Goal: Task Accomplishment & Management: Complete application form

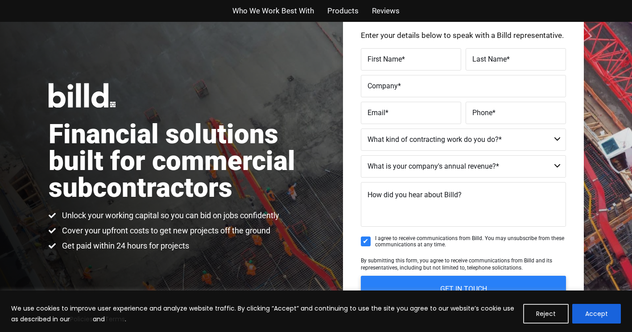
scroll to position [7, 0]
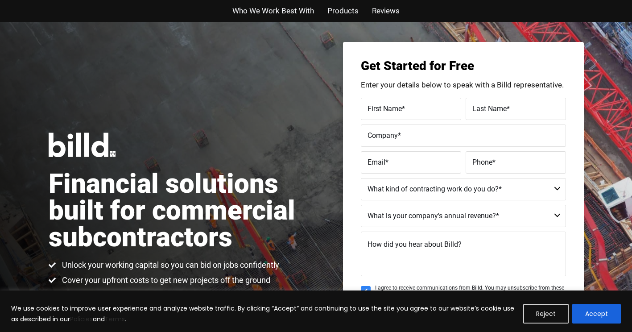
click at [402, 112] on span "*" at bounding box center [403, 108] width 3 height 8
click at [402, 112] on input "First Name *" at bounding box center [411, 109] width 100 height 22
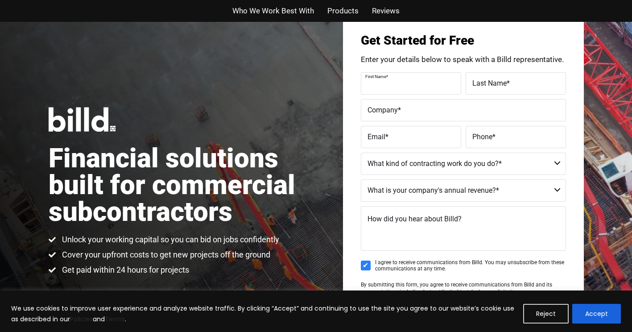
scroll to position [32, 0]
click at [549, 164] on select "Commercial Commercial and Residential Residential Not a Contractor" at bounding box center [463, 164] width 205 height 22
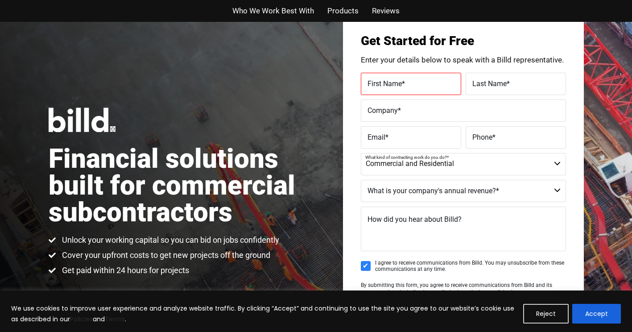
click at [361, 153] on select "Commercial Commercial and Residential Residential Not a Contractor" at bounding box center [463, 164] width 205 height 22
click at [488, 169] on select "Commercial Commercial and Residential Residential Not a Contractor" at bounding box center [463, 164] width 205 height 22
select select "Commercial"
click at [361, 153] on select "Commercial Commercial and Residential Residential Not a Contractor" at bounding box center [463, 164] width 205 height 22
click at [470, 194] on select "$40M + $25M - $40M $8M - $25M $4M - $8M $2M - $4M $1M - $2M Less than $1M" at bounding box center [463, 191] width 205 height 22
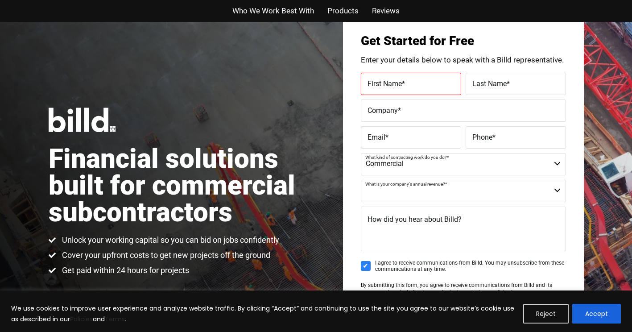
select select "Less than $1M"
click at [361, 180] on select "$40M + $25M - $40M $8M - $25M $4M - $8M $2M - $4M $1M - $2M Less than $1M" at bounding box center [463, 191] width 205 height 22
click at [426, 111] on label "Company *" at bounding box center [464, 110] width 192 height 13
click at [426, 111] on input "Company *" at bounding box center [463, 110] width 205 height 22
type input "[GEOGRAPHIC_DATA]"
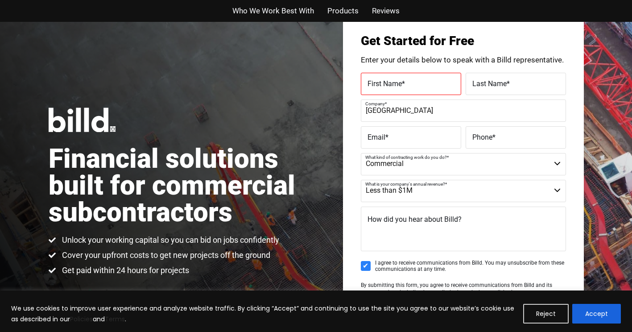
click at [426, 139] on label "Email *" at bounding box center [411, 137] width 87 height 13
click at [426, 139] on input "Email *" at bounding box center [411, 137] width 100 height 22
type input "r"
type input "[EMAIL_ADDRESS][DOMAIN_NAME]"
click at [485, 140] on span "Phone" at bounding box center [482, 136] width 20 height 8
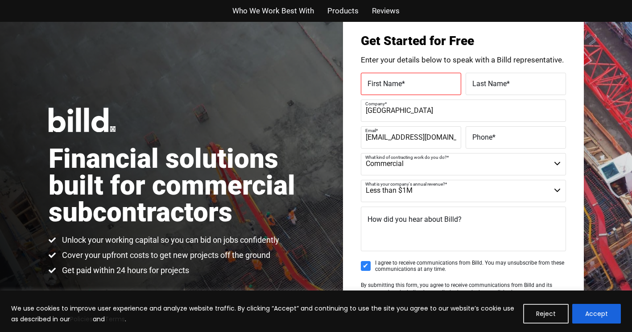
click at [485, 140] on input "Phone *" at bounding box center [516, 137] width 100 height 22
type input "[PHONE_NUMBER]"
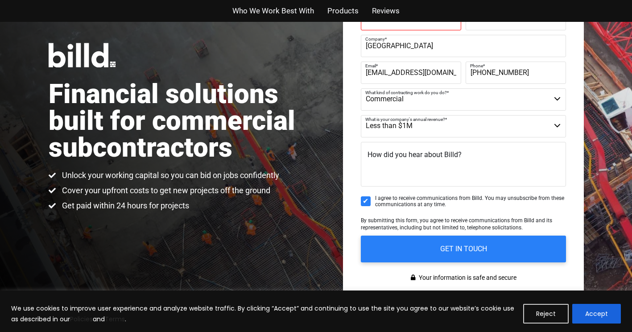
scroll to position [0, 0]
